Goal: Navigation & Orientation: Find specific page/section

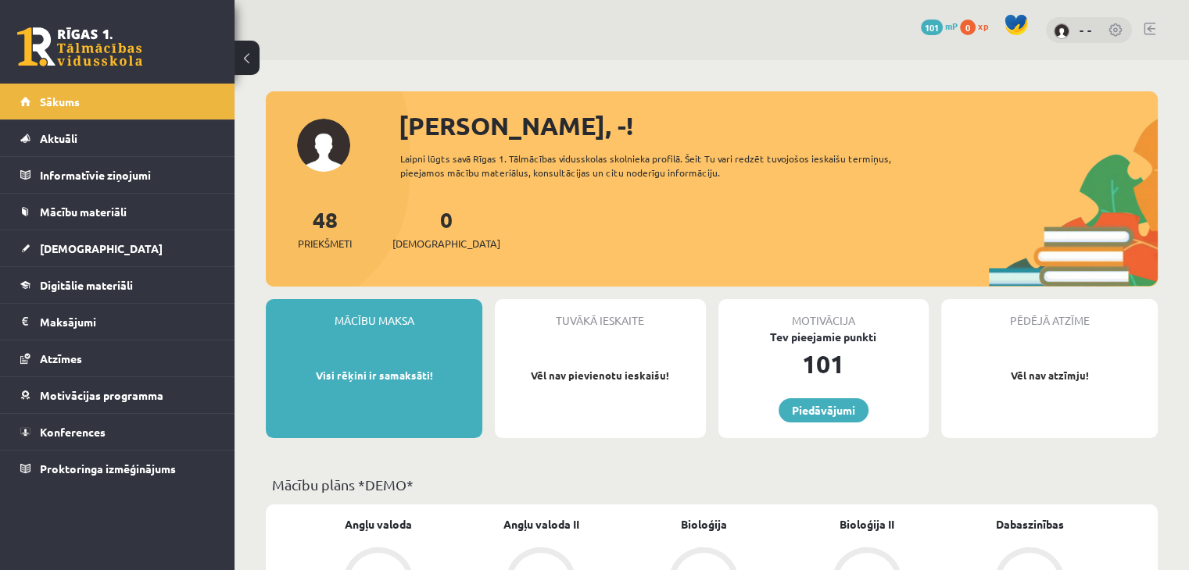
click at [794, 392] on div "Motivācija Tev pieejamie punkti 101 Piedāvājumi" at bounding box center [823, 368] width 210 height 139
click at [797, 406] on link "Piedāvājumi" at bounding box center [823, 411] width 90 height 24
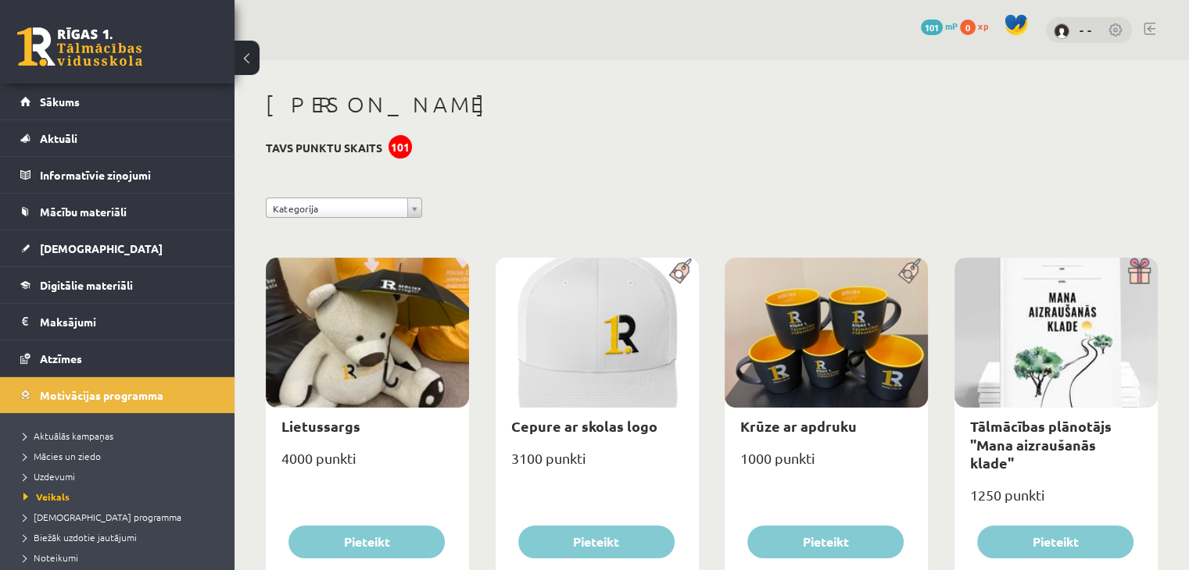
click at [935, 24] on span "101" at bounding box center [932, 28] width 22 height 16
click at [949, 29] on span "mP" at bounding box center [951, 26] width 13 height 13
click at [72, 320] on legend "Maksājumi 0" at bounding box center [127, 322] width 175 height 36
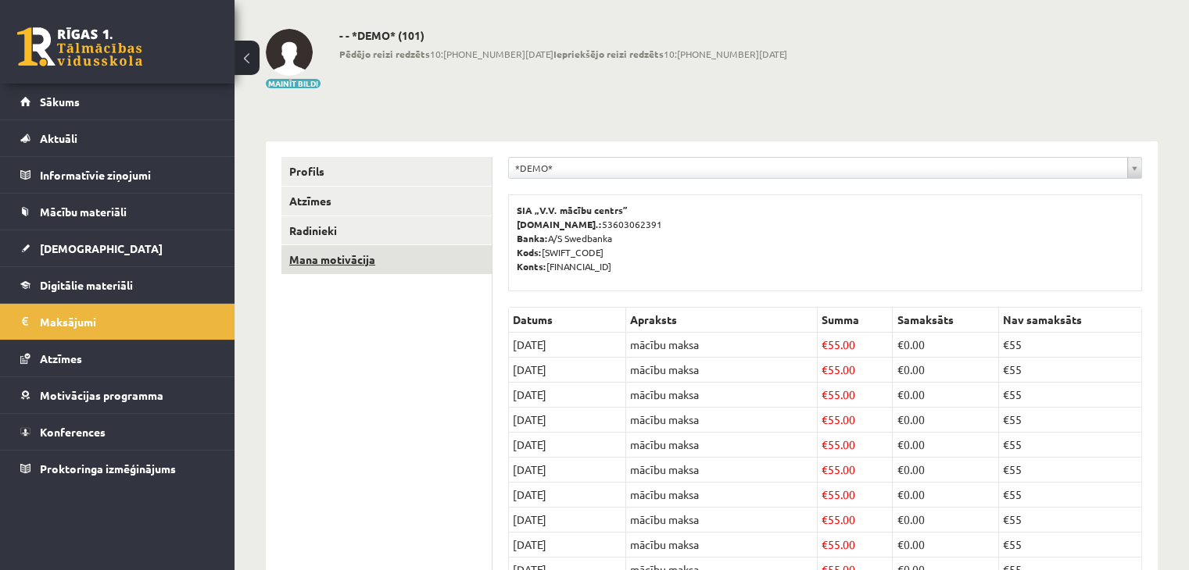
scroll to position [145, 0]
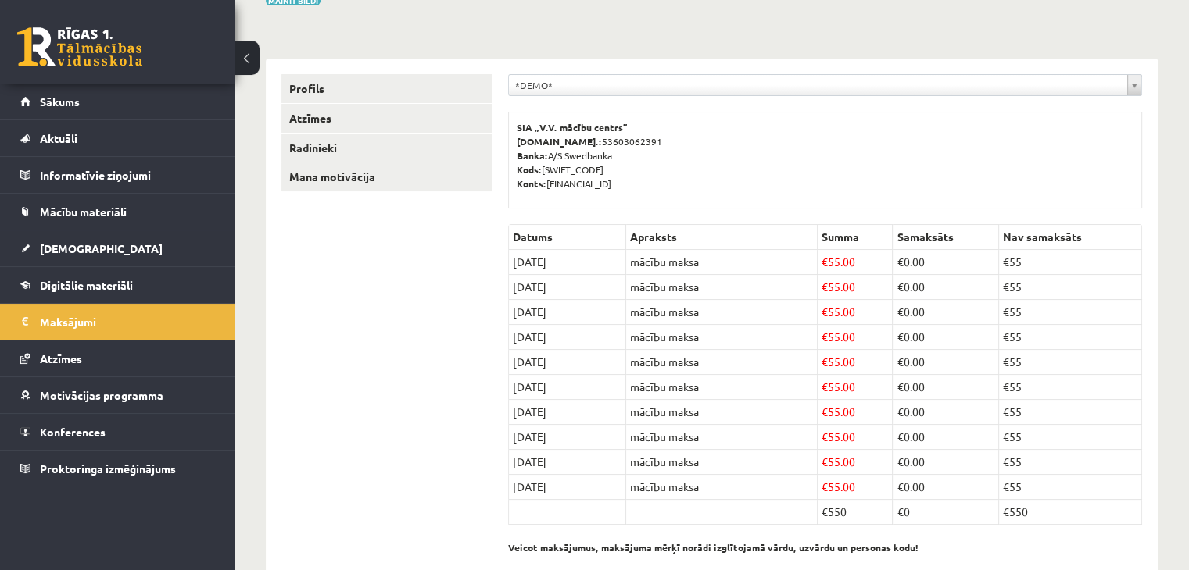
drag, startPoint x: 588, startPoint y: 179, endPoint x: 673, endPoint y: 185, distance: 84.6
click at [673, 185] on p "SIA „V.V. mācību centrs” [DOMAIN_NAME].: 53603062391 Banka: A/S Swedbanka Kods:…" at bounding box center [825, 155] width 617 height 70
click at [673, 185] on p "SIA „V.V. mācību centrs” Reģ.nr.: 53603062391 Banka: A/S Swedbanka Kods: HABALV…" at bounding box center [825, 155] width 617 height 70
drag, startPoint x: 673, startPoint y: 185, endPoint x: 665, endPoint y: 147, distance: 39.1
click at [665, 147] on p "SIA „V.V. mācību centrs” Reģ.nr.: 53603062391 Banka: A/S Swedbanka Kods: HABALV…" at bounding box center [825, 155] width 617 height 70
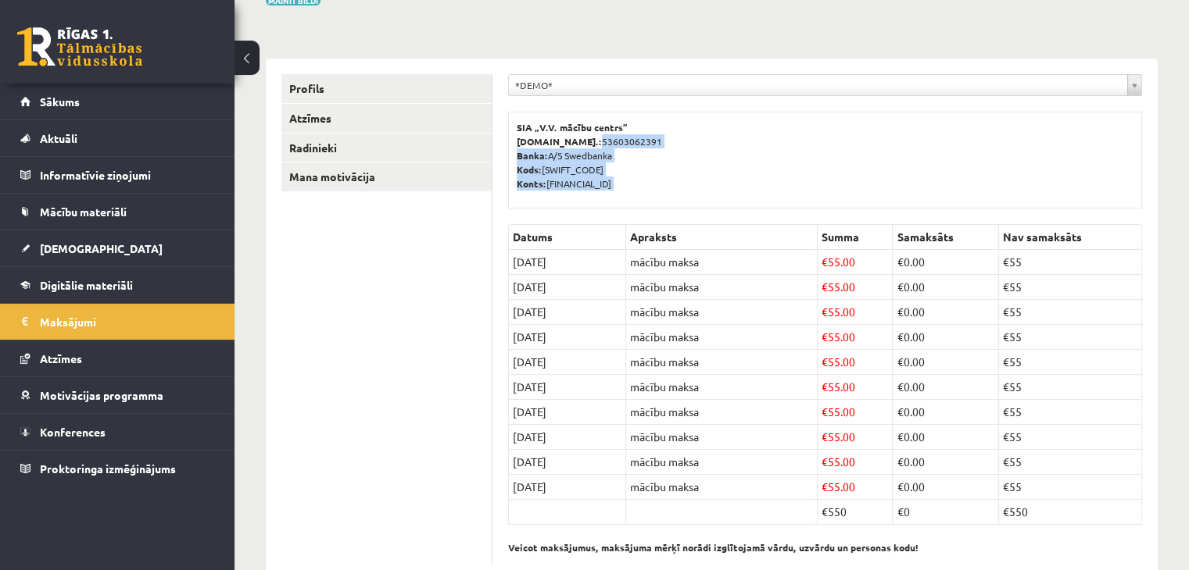
click at [665, 147] on p "SIA „V.V. mācību centrs” Reģ.nr.: 53603062391 Banka: A/S Swedbanka Kods: HABALV…" at bounding box center [825, 155] width 617 height 70
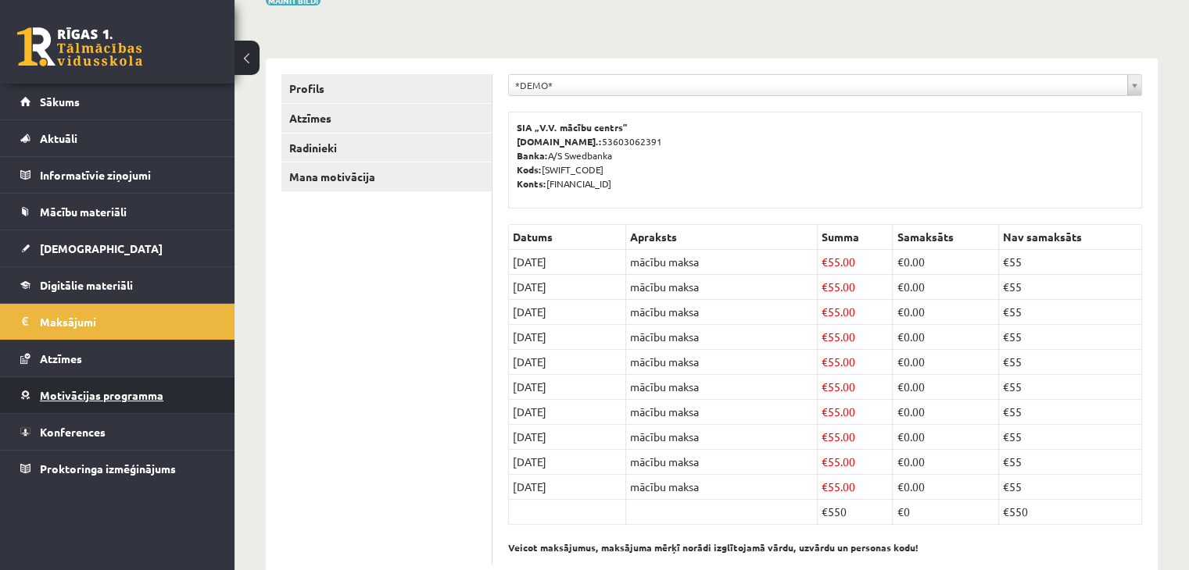
click at [105, 410] on link "Motivācijas programma" at bounding box center [117, 395] width 195 height 36
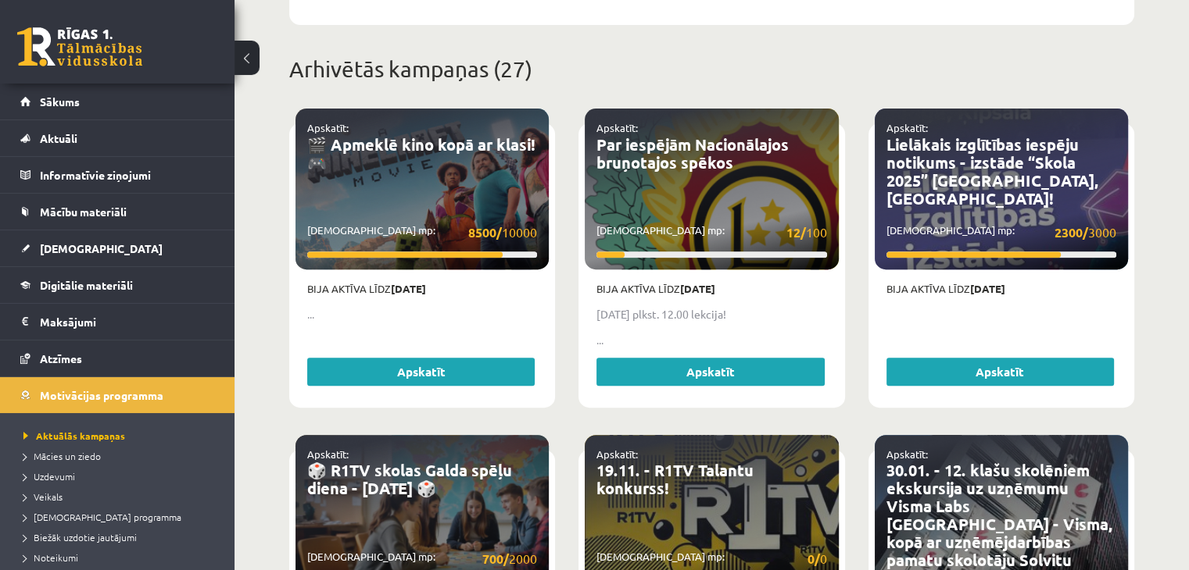
scroll to position [599, 0]
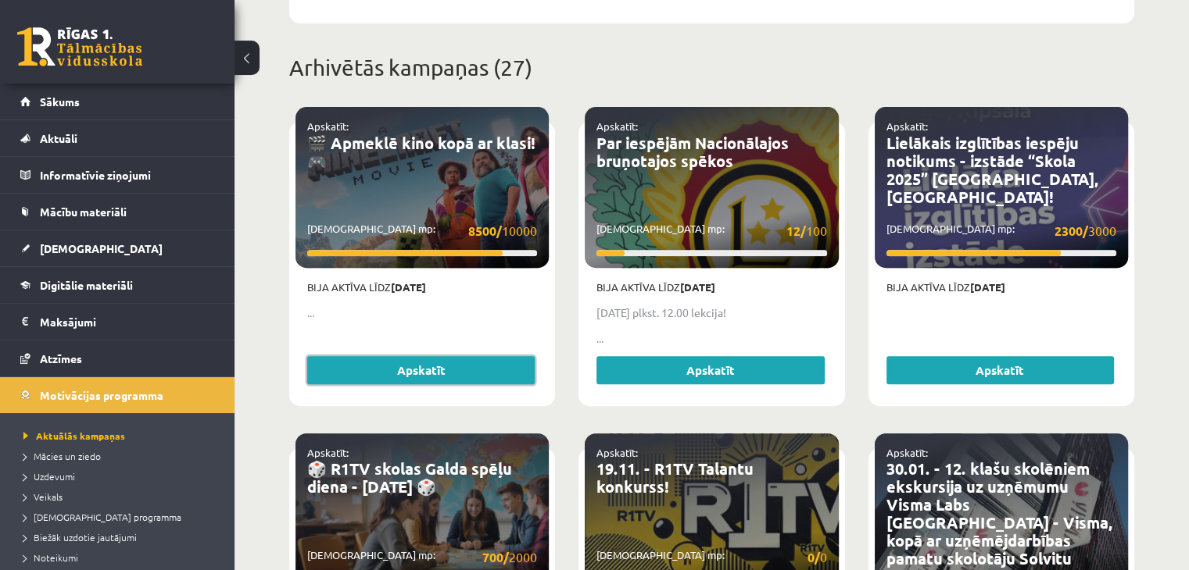
click at [456, 356] on link "Apskatīt" at bounding box center [420, 370] width 227 height 28
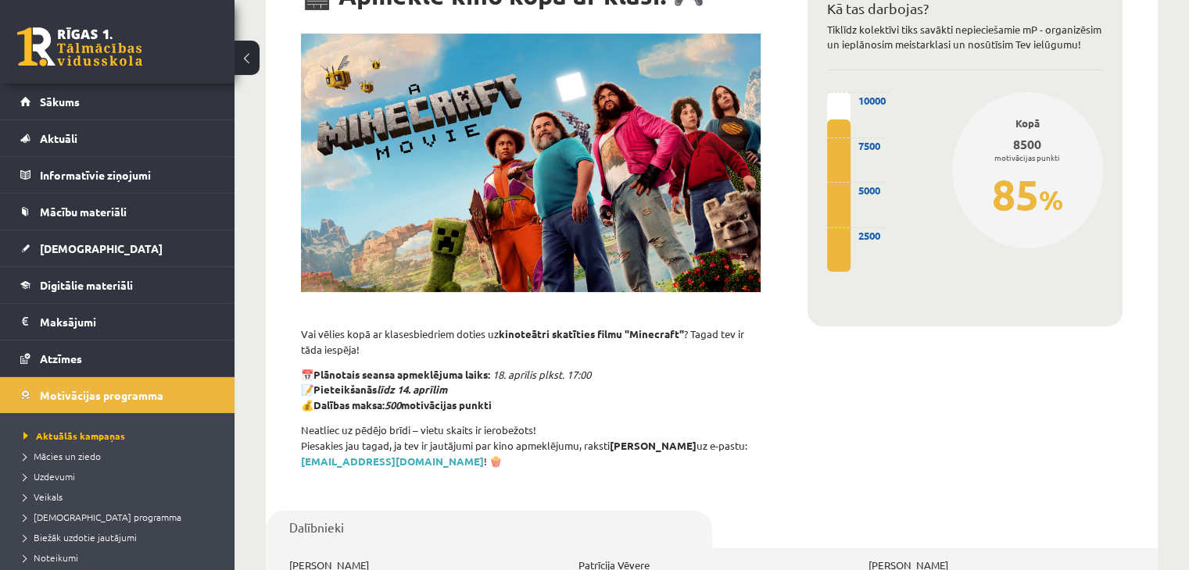
scroll to position [149, 0]
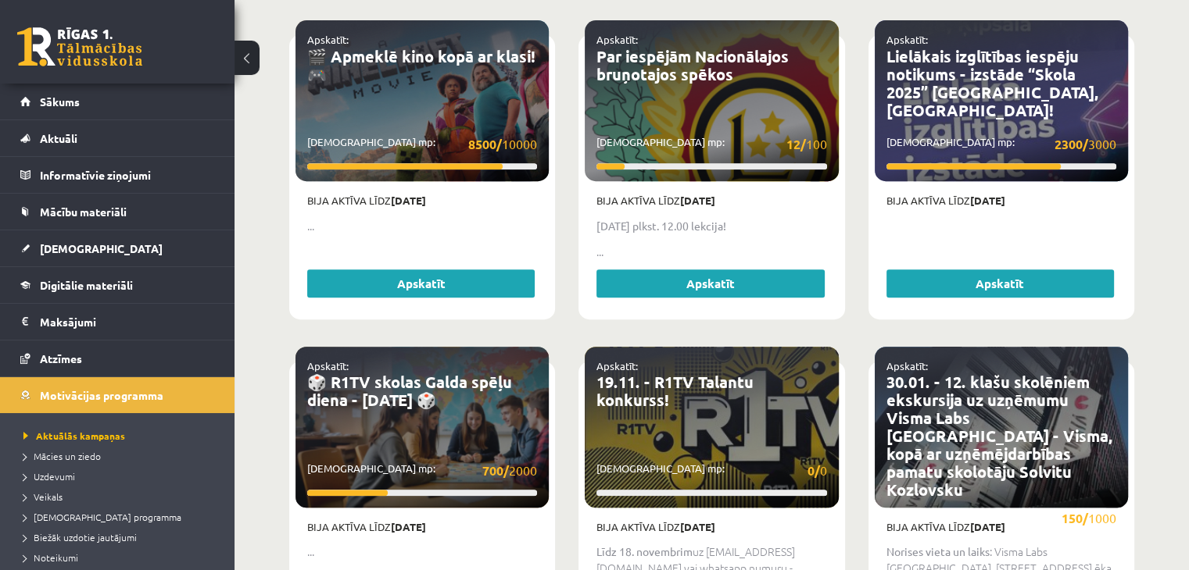
scroll to position [683, 0]
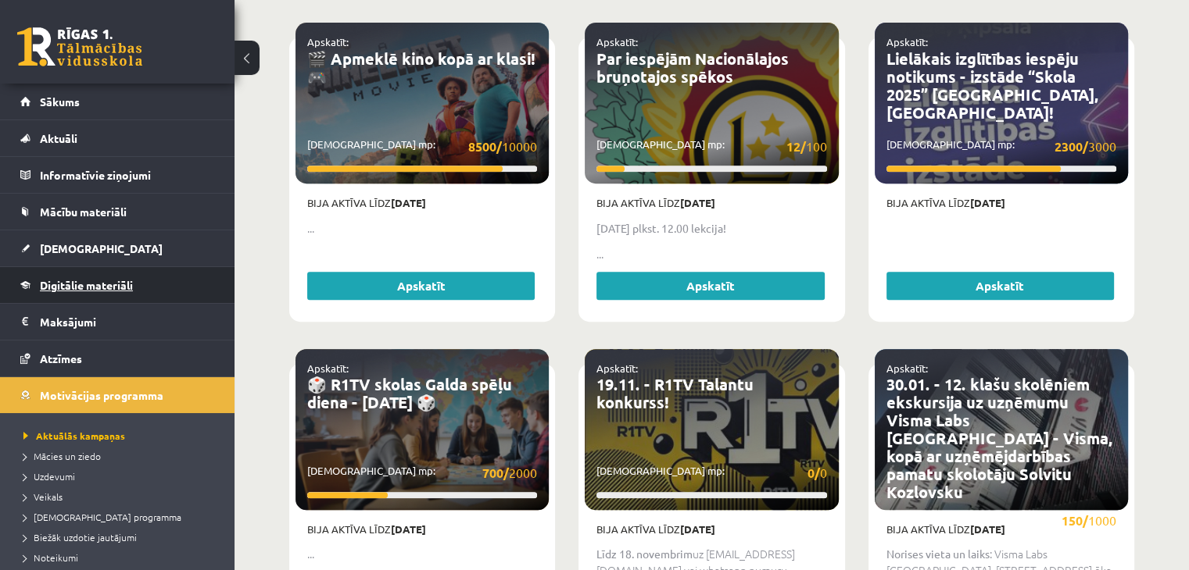
click at [80, 276] on link "Digitālie materiāli" at bounding box center [117, 285] width 195 height 36
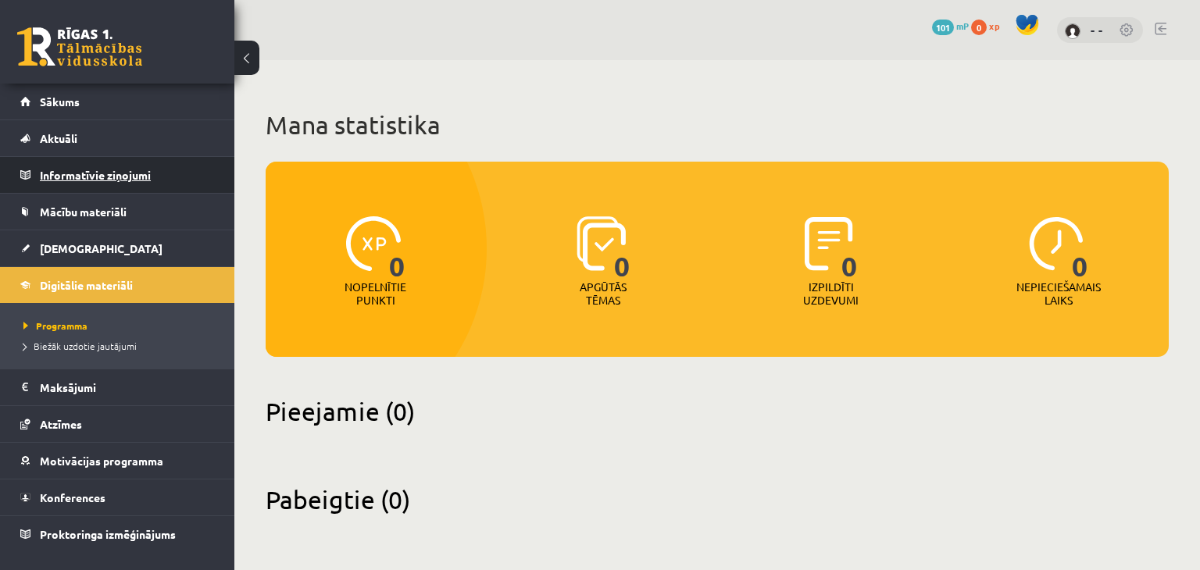
click at [110, 159] on legend "Informatīvie ziņojumi 0" at bounding box center [127, 175] width 175 height 36
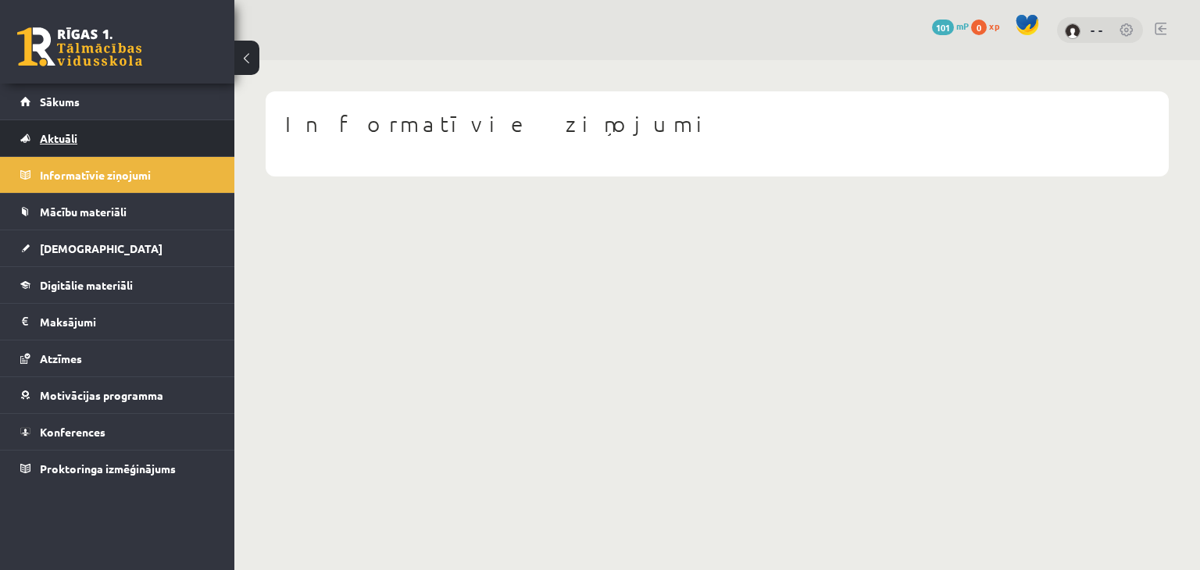
click at [69, 134] on span "Aktuāli" at bounding box center [59, 138] width 38 height 14
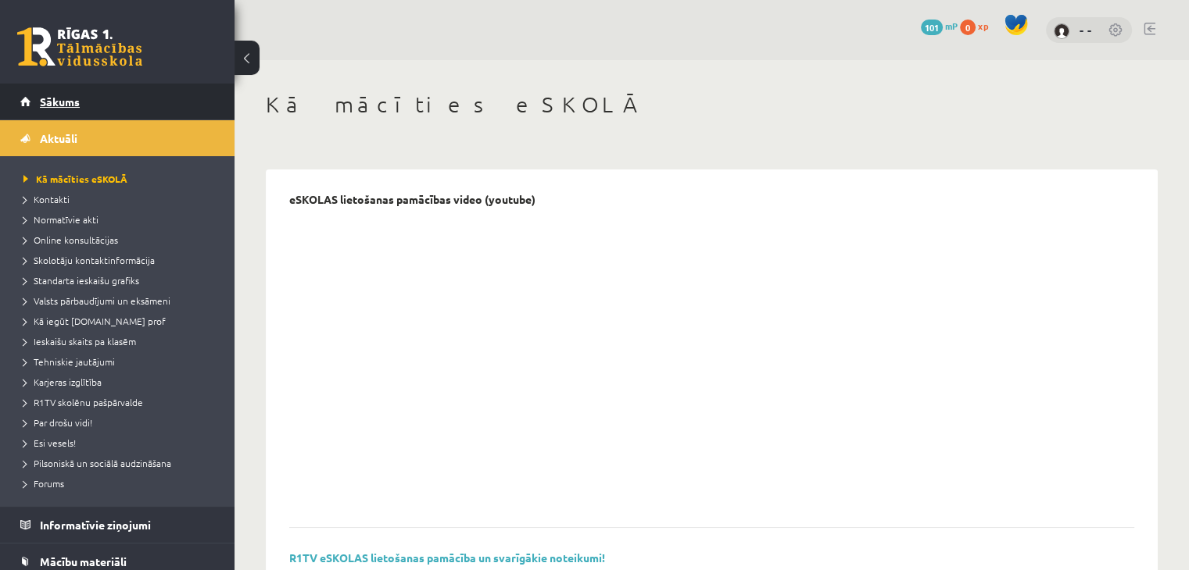
click at [67, 105] on span "Sākums" at bounding box center [60, 102] width 40 height 14
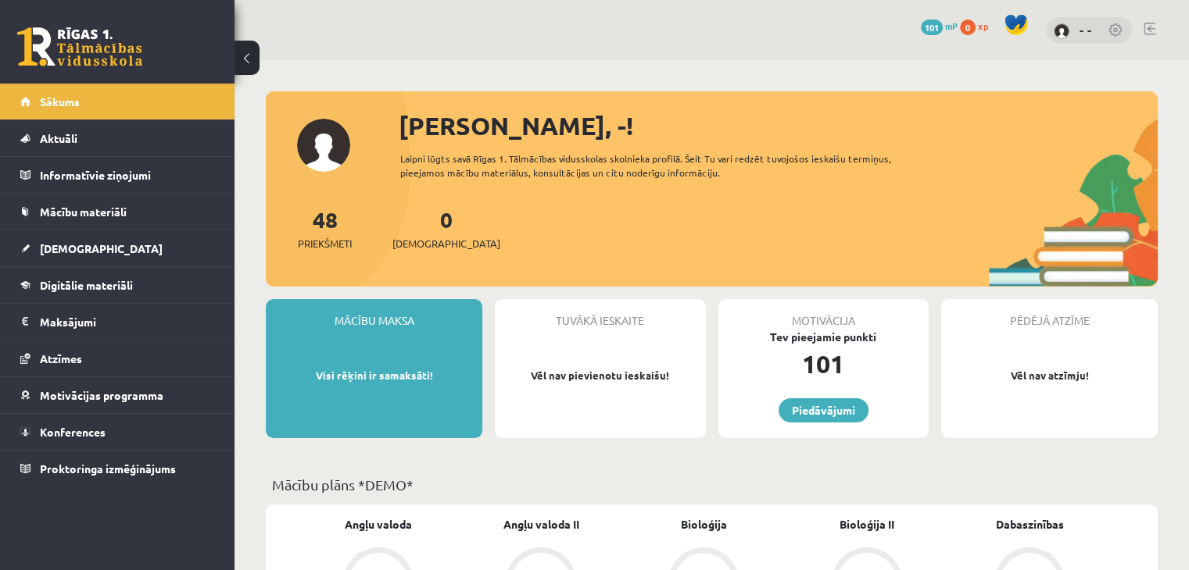
click at [1057, 23] on div at bounding box center [1061, 31] width 16 height 16
